Goal: Share content

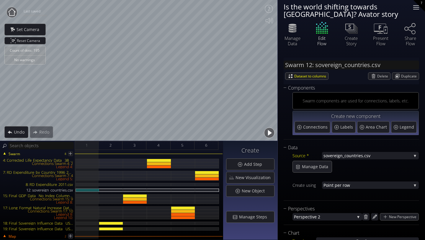
click at [417, 7] on div at bounding box center [416, 7] width 12 height 12
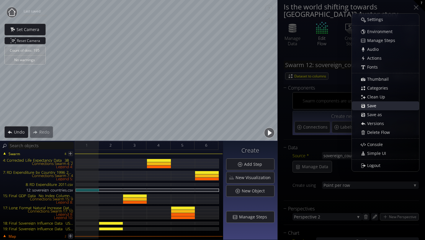
click at [385, 107] on div "Save" at bounding box center [388, 106] width 61 height 8
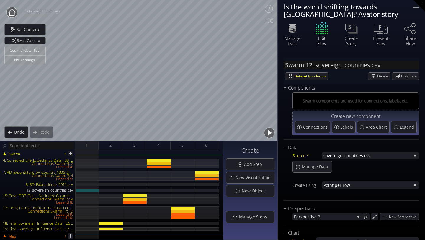
click at [13, 11] on circle at bounding box center [11, 12] width 11 height 11
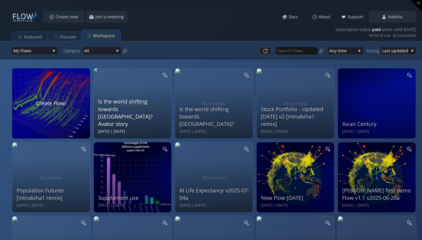
click at [115, 113] on div "Is the world shifting towards [GEOGRAPHIC_DATA]? Avator story" at bounding box center [133, 113] width 71 height 30
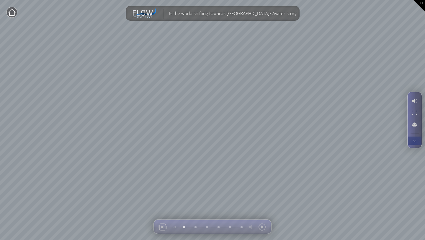
click at [414, 144] on div at bounding box center [414, 140] width 11 height 8
click at [415, 165] on div at bounding box center [414, 164] width 11 height 8
click at [10, 12] on circle at bounding box center [11, 12] width 11 height 11
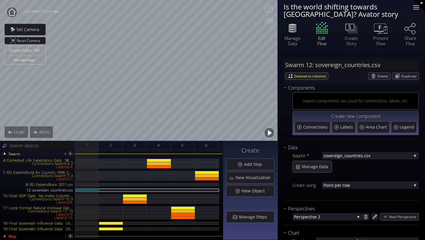
click at [416, 6] on div at bounding box center [416, 7] width 12 height 12
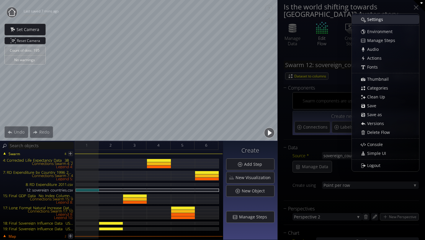
click at [394, 18] on div "Settings" at bounding box center [388, 19] width 61 height 8
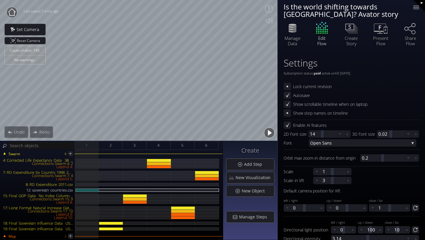
click at [9, 14] on icon at bounding box center [11, 11] width 7 height 7
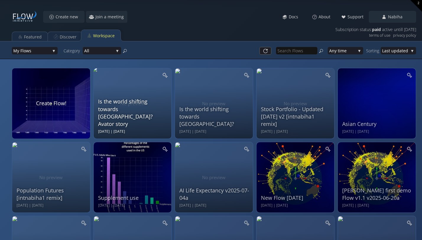
click at [122, 120] on div "Is the world shifting towards [GEOGRAPHIC_DATA]? Avator story" at bounding box center [133, 113] width 71 height 30
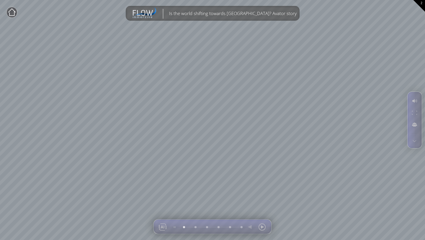
click at [15, 13] on circle at bounding box center [11, 12] width 11 height 11
